Goal: Transaction & Acquisition: Purchase product/service

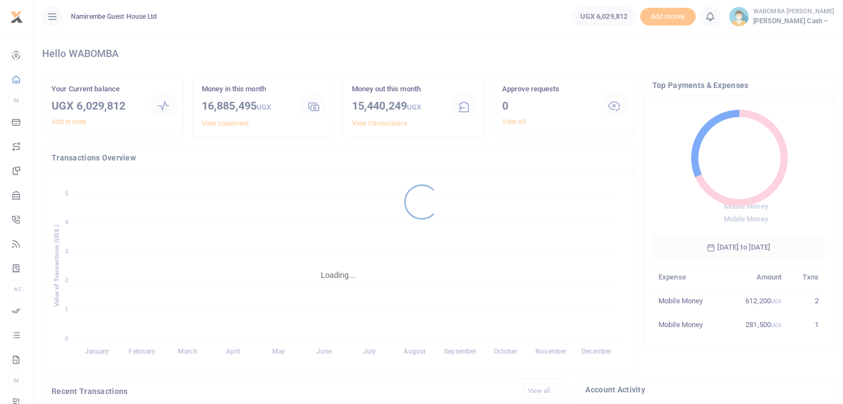
scroll to position [147, 164]
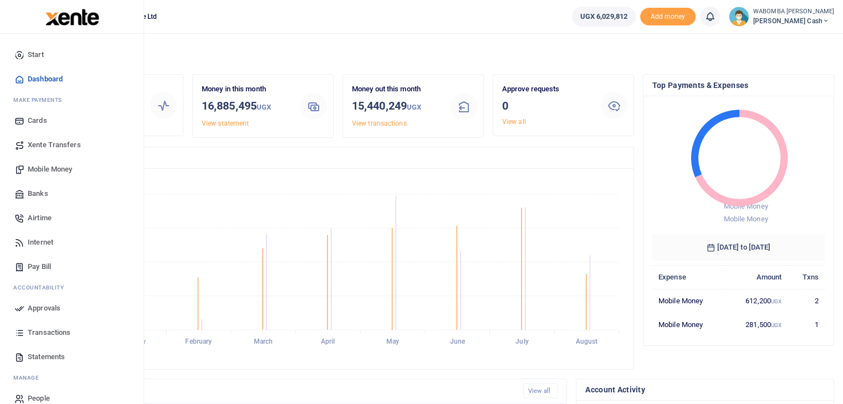
click at [44, 168] on span "Mobile Money" at bounding box center [50, 169] width 44 height 11
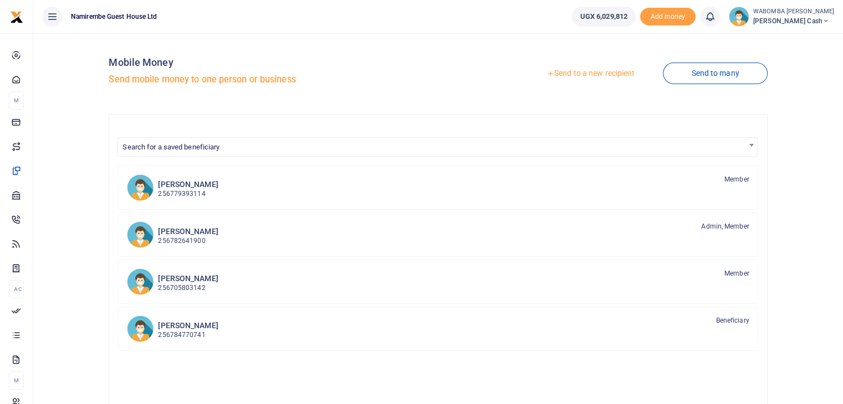
click at [596, 76] on link "Send to a new recipient" at bounding box center [590, 74] width 145 height 20
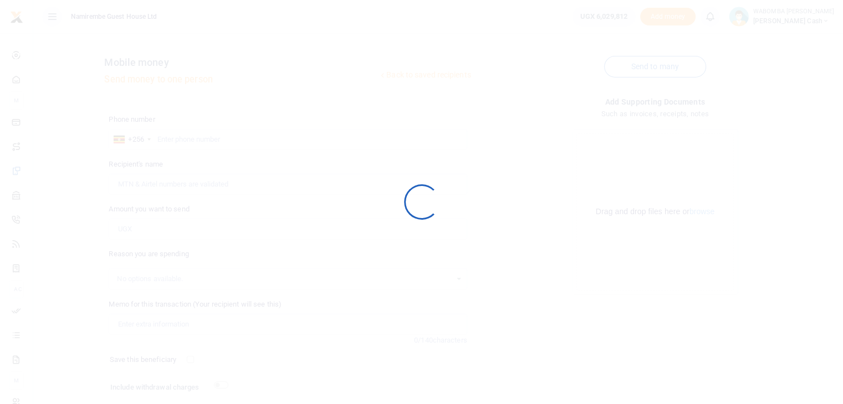
click at [596, 76] on div at bounding box center [421, 202] width 843 height 404
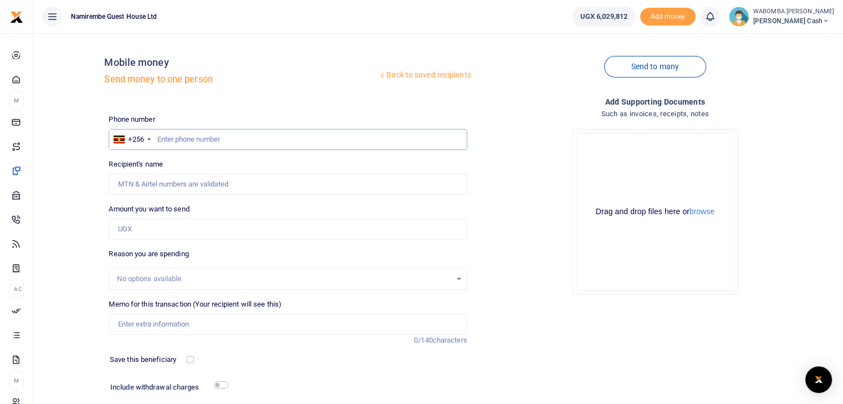
click at [186, 138] on input "text" at bounding box center [288, 139] width 358 height 21
type input "776849663"
type input "John Baptist Semasaazi Musisi"
type input "776849663"
click at [142, 227] on input "Amount you want to send" at bounding box center [288, 229] width 358 height 21
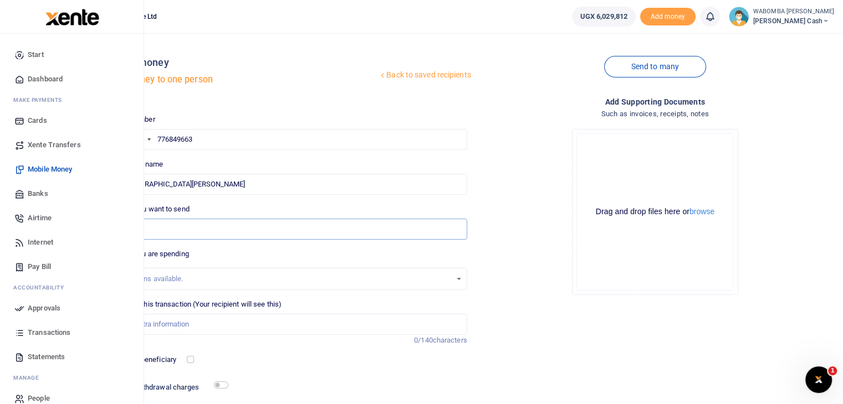
type input "20"
click at [43, 332] on span "Transactions" at bounding box center [49, 332] width 43 height 11
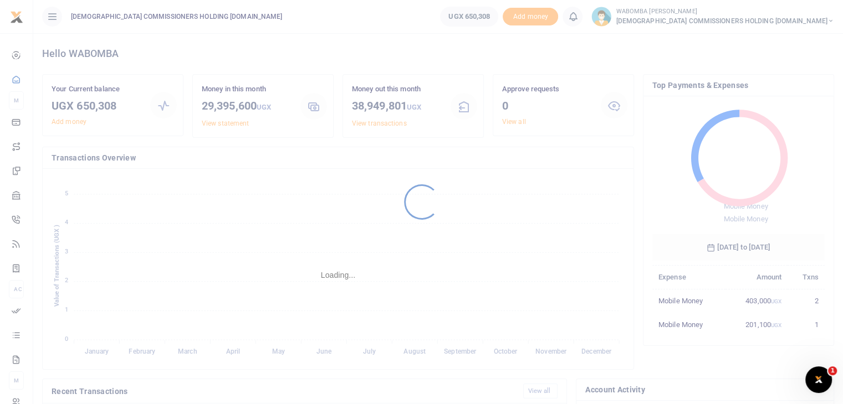
scroll to position [9, 9]
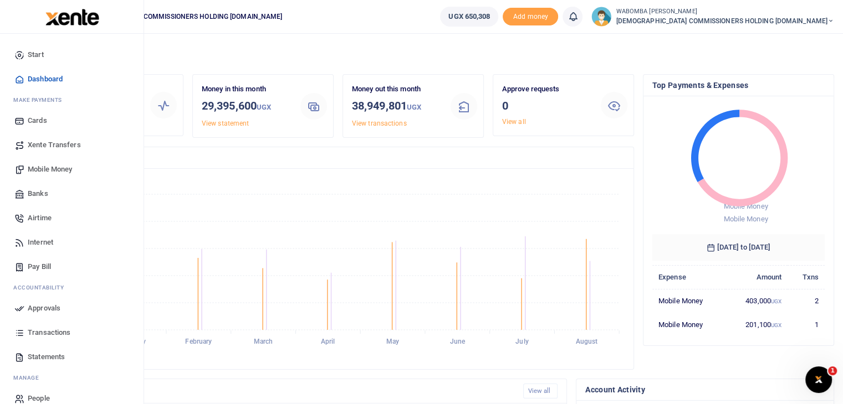
click at [49, 167] on span "Mobile Money" at bounding box center [50, 169] width 44 height 11
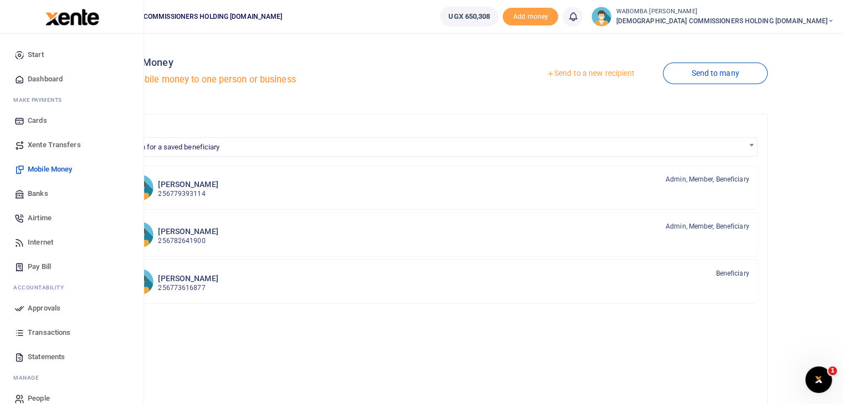
click at [47, 168] on span "Mobile Money" at bounding box center [50, 169] width 44 height 11
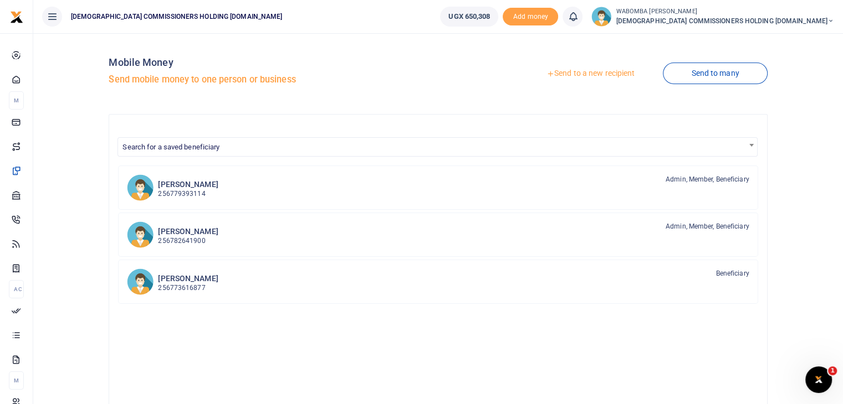
click at [587, 74] on link "Send to a new recipient" at bounding box center [590, 74] width 145 height 20
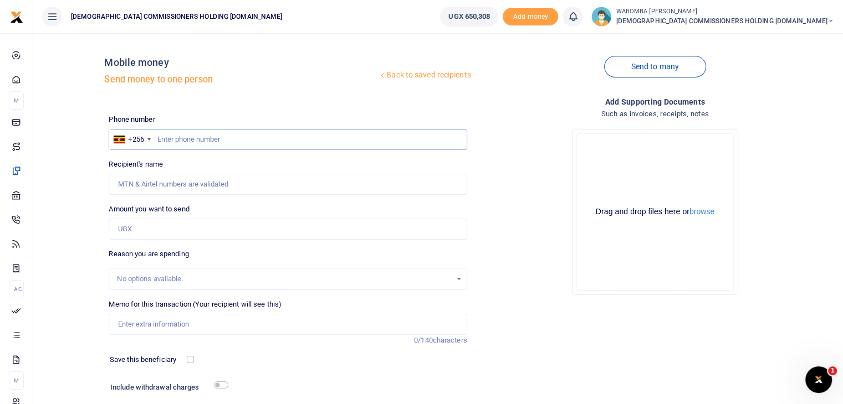
click at [177, 137] on input "text" at bounding box center [288, 139] width 358 height 21
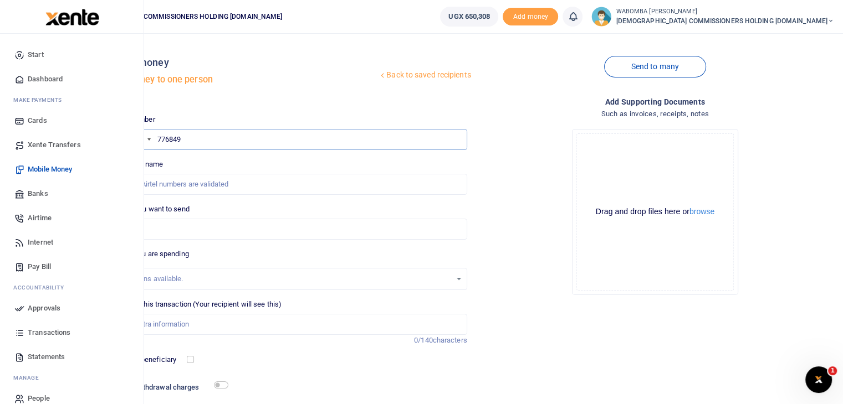
type input "776849"
click at [42, 333] on span "Transactions" at bounding box center [49, 332] width 43 height 11
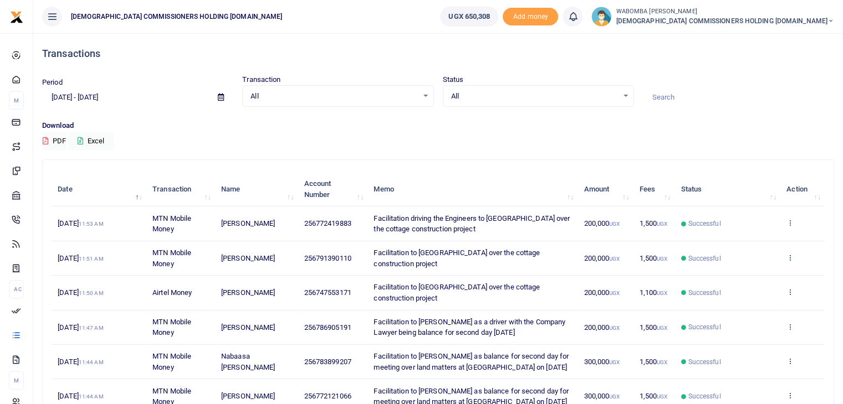
click at [788, 255] on icon at bounding box center [789, 258] width 7 height 8
click at [756, 269] on link "View details" at bounding box center [749, 276] width 88 height 16
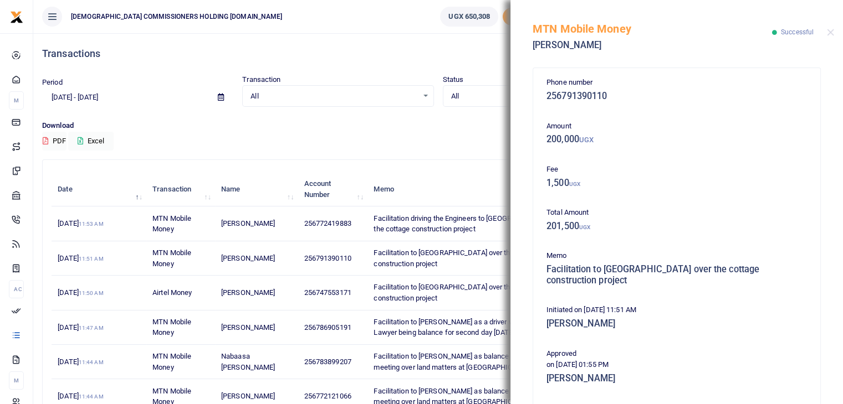
drag, startPoint x: 547, startPoint y: 265, endPoint x: 675, endPoint y: 292, distance: 130.8
click at [675, 292] on div "Phone number 256791390110 Amount 200,000 UGX Fee 1,500 UGX Total Amount 201,500…" at bounding box center [676, 325] width 269 height 496
copy h5 "Facilitation to Nabugabo Holiday Centre over the cottage construction project"
click at [712, 138] on h5 "200,000 UGX" at bounding box center [676, 139] width 260 height 11
click at [831, 35] on button "Close" at bounding box center [829, 32] width 7 height 7
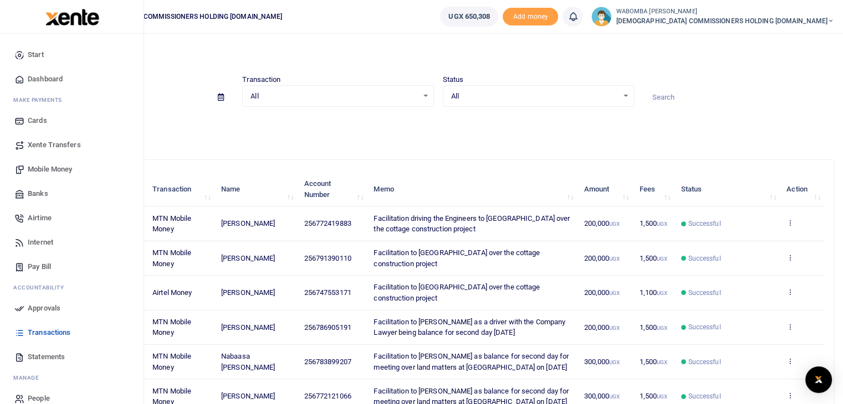
click at [48, 168] on span "Mobile Money" at bounding box center [50, 169] width 44 height 11
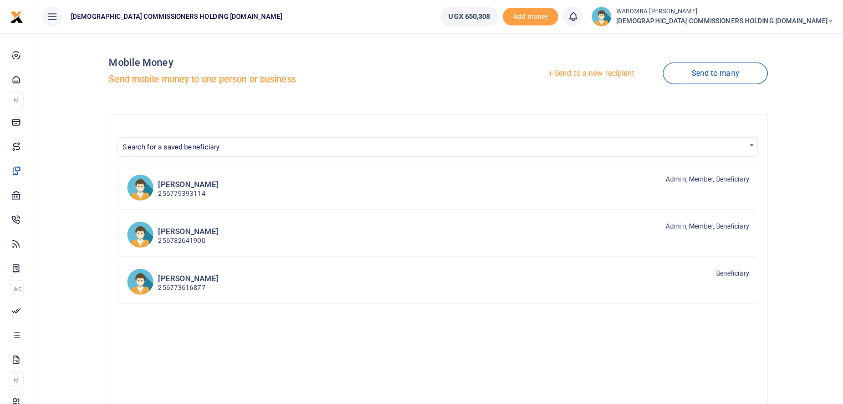
click at [587, 74] on link "Send to a new recipient" at bounding box center [590, 74] width 145 height 20
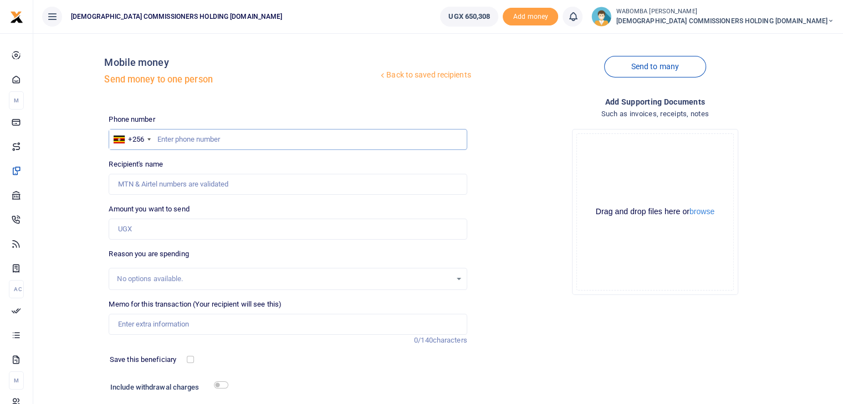
click at [198, 142] on input "text" at bounding box center [288, 139] width 358 height 21
type input "776849663"
type input "John Baptist Semasaazi Musisi"
type input "776849663"
click at [137, 230] on input "Amount you want to send" at bounding box center [288, 229] width 358 height 21
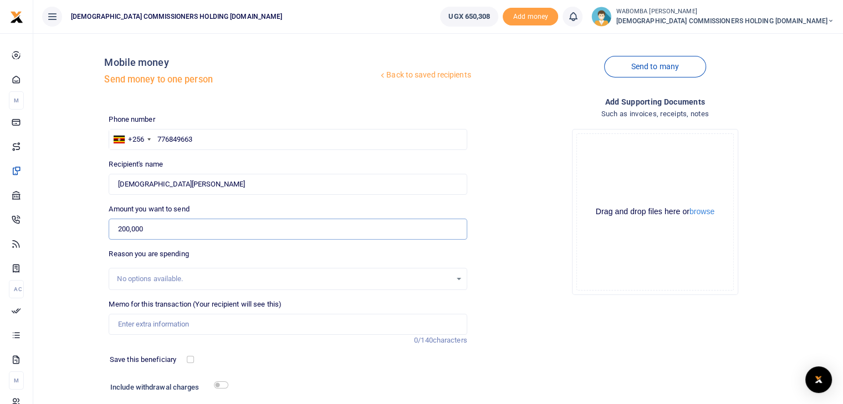
type input "200,000"
click at [140, 326] on input "Memo for this transaction (Your recipient will see this)" at bounding box center [288, 324] width 358 height 21
paste input "Facilitation to [GEOGRAPHIC_DATA] over the cottage construction project"
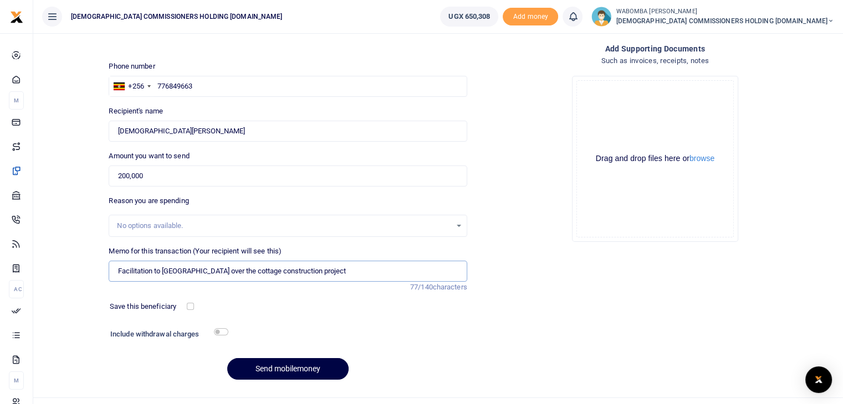
scroll to position [75, 0]
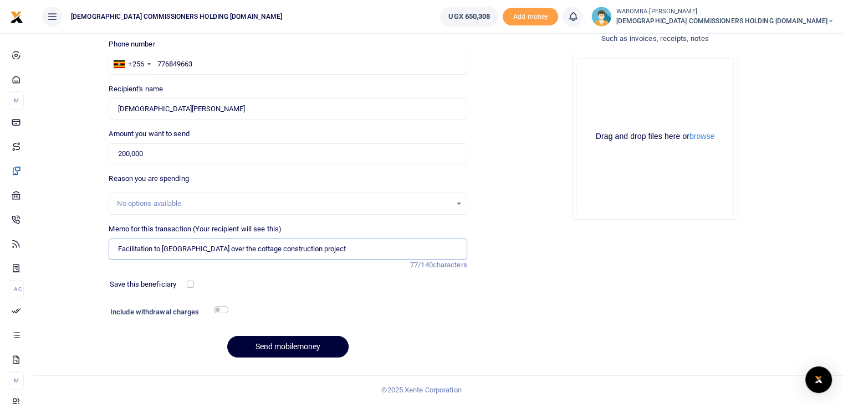
type input "Facilitation to [GEOGRAPHIC_DATA] over the cottage construction project"
click at [286, 342] on button "Send mobilemoney" at bounding box center [287, 347] width 121 height 22
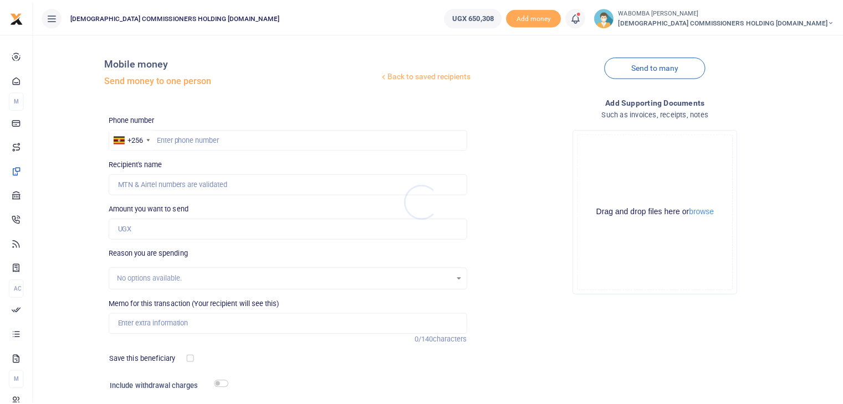
scroll to position [75, 0]
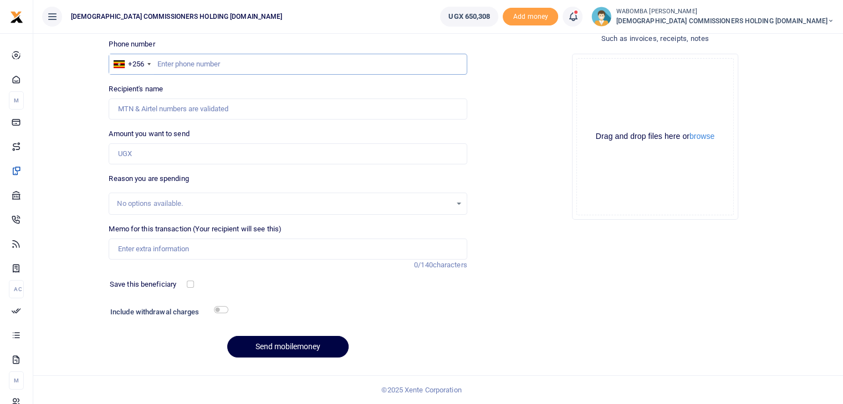
click at [175, 63] on input "text" at bounding box center [288, 64] width 358 height 21
type input "702380533"
type input "[PERSON_NAME]"
type input "702380533"
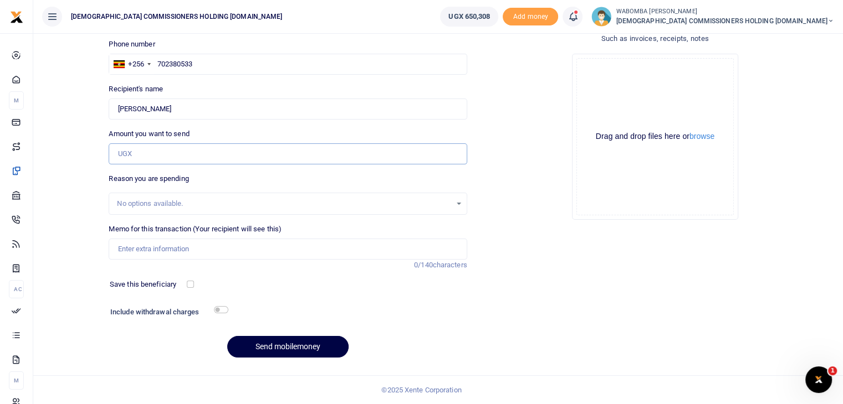
click at [153, 150] on input "Amount you want to send" at bounding box center [288, 153] width 358 height 21
type input "200,000"
click at [145, 248] on input "Memo for this transaction (Your recipient will see this)" at bounding box center [288, 249] width 358 height 21
paste input "Facilitation to [GEOGRAPHIC_DATA] over the cottage construction project"
type input "Facilitation to [GEOGRAPHIC_DATA] over the cottage construction project"
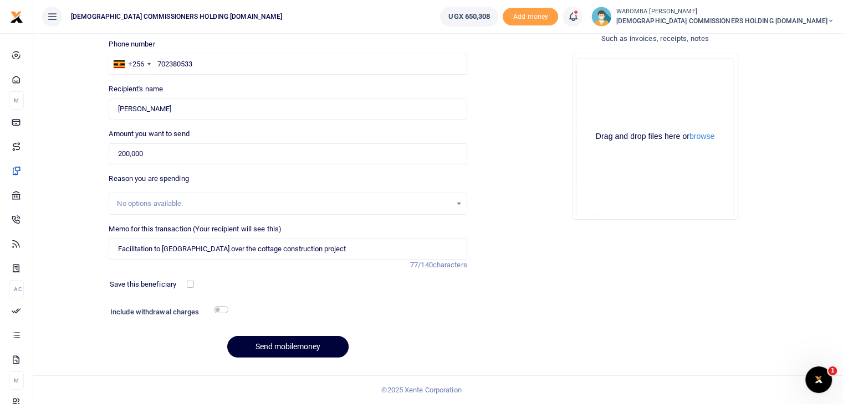
click at [290, 346] on button "Send mobilemoney" at bounding box center [287, 347] width 121 height 22
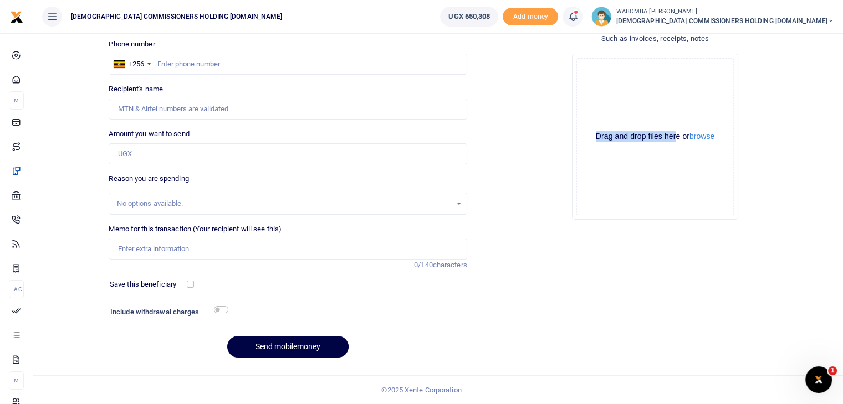
drag, startPoint x: 674, startPoint y: 66, endPoint x: 773, endPoint y: 33, distance: 104.0
click at [773, 33] on body "Start Dashboard M ake Payments Cards Xente Transfers Mobile Money Banks Airtime…" at bounding box center [421, 165] width 843 height 480
click at [775, 84] on div "Drop your files here Drag and drop files here or browse Powered by Uppy" at bounding box center [655, 137] width 358 height 184
